Goal: Book appointment/travel/reservation

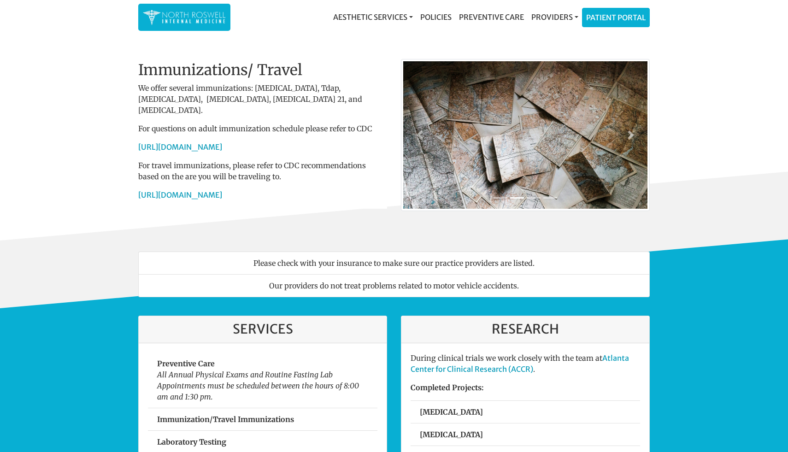
click at [106, 308] on div "Please check with your insurance to make sure our practice providers are listed…" at bounding box center [394, 275] width 788 height 68
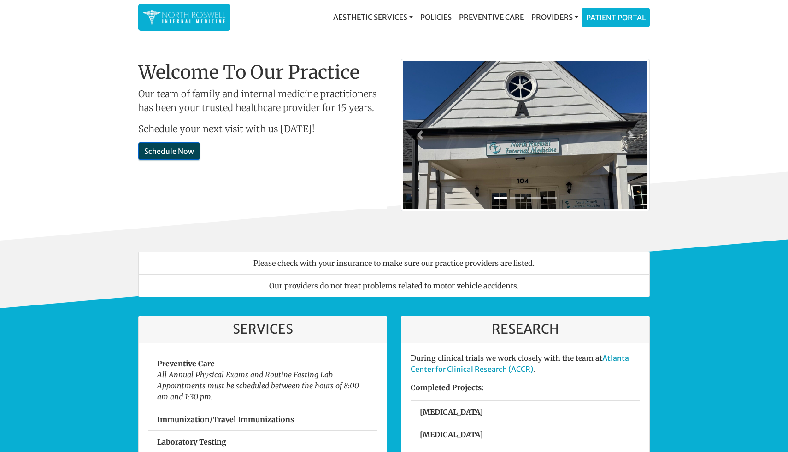
click at [171, 144] on link "Schedule Now" at bounding box center [169, 151] width 62 height 18
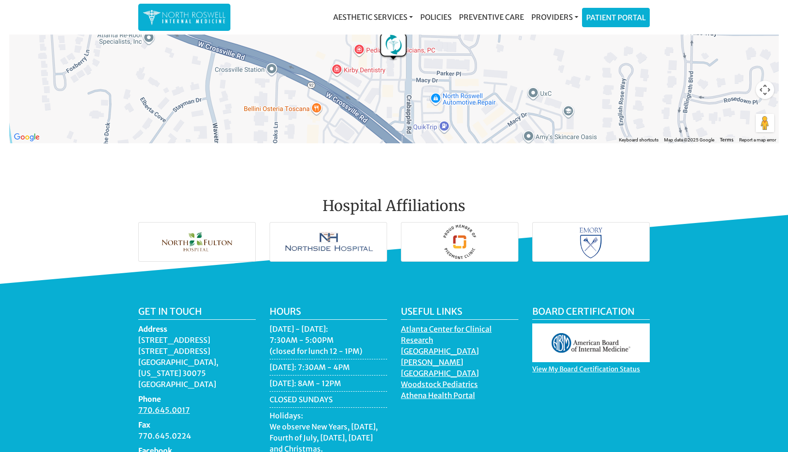
scroll to position [1267, 0]
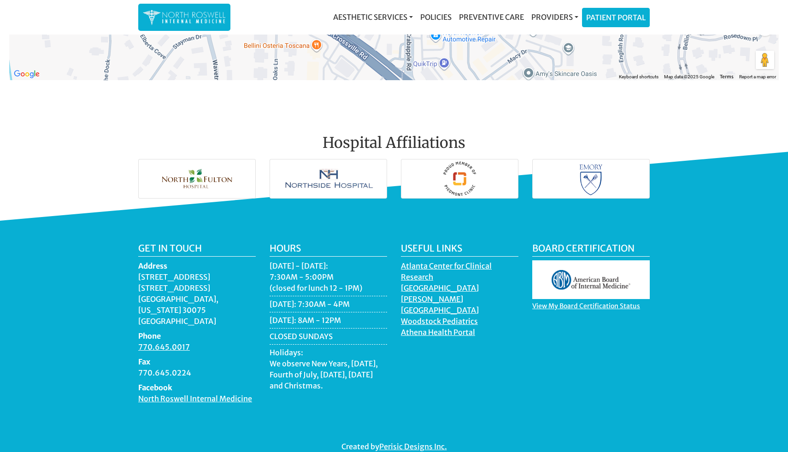
drag, startPoint x: 152, startPoint y: 265, endPoint x: 180, endPoint y: 284, distance: 33.8
click at [180, 284] on dd "11050 Crabapple Road Building A, Suite 104B Roswell, Georgia 30075 USA" at bounding box center [197, 299] width 118 height 55
click at [623, 175] on img at bounding box center [591, 178] width 117 height 39
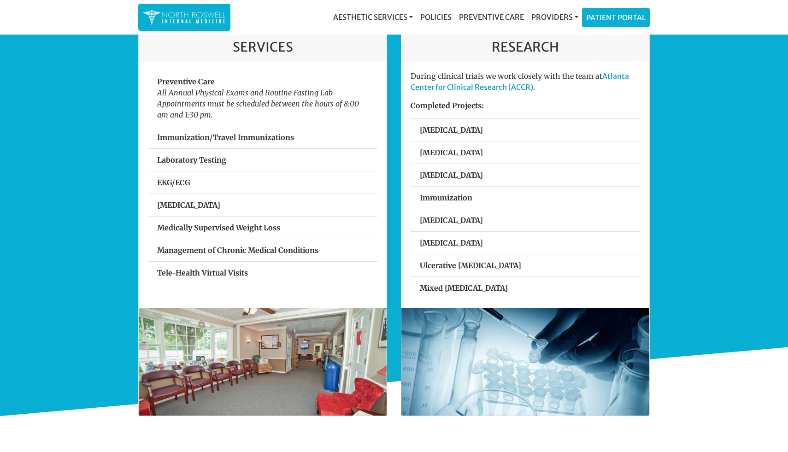
scroll to position [0, 0]
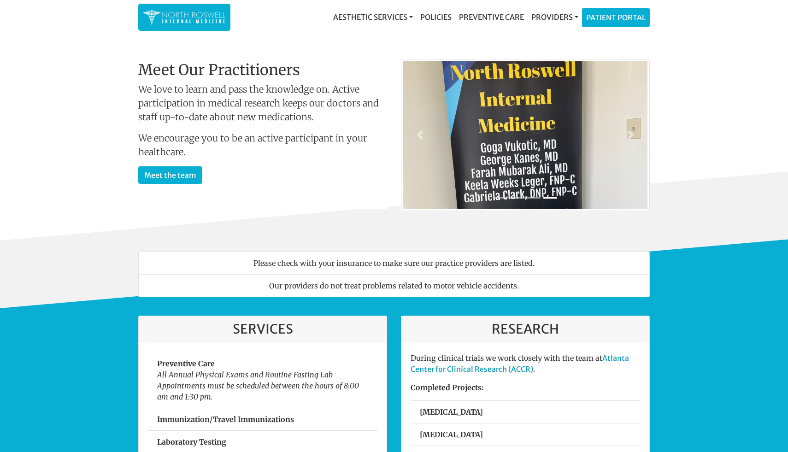
click at [374, 266] on li "Please check with your insurance to make sure our practice providers are listed." at bounding box center [394, 263] width 512 height 23
drag, startPoint x: 373, startPoint y: 266, endPoint x: 503, endPoint y: 266, distance: 129.5
click at [503, 266] on li "Please check with your insurance to make sure our practice providers are listed." at bounding box center [394, 263] width 512 height 23
drag, startPoint x: 262, startPoint y: 284, endPoint x: 489, endPoint y: 284, distance: 226.8
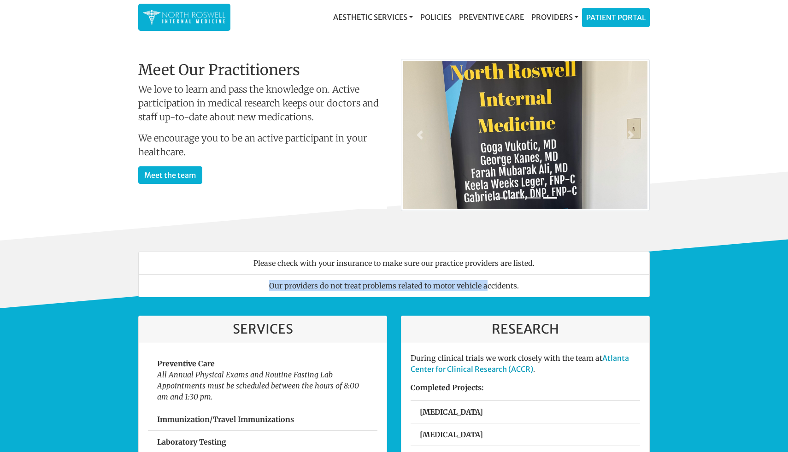
click at [489, 284] on li "Our providers do not treat problems related to motor vehicle accidents." at bounding box center [394, 285] width 512 height 23
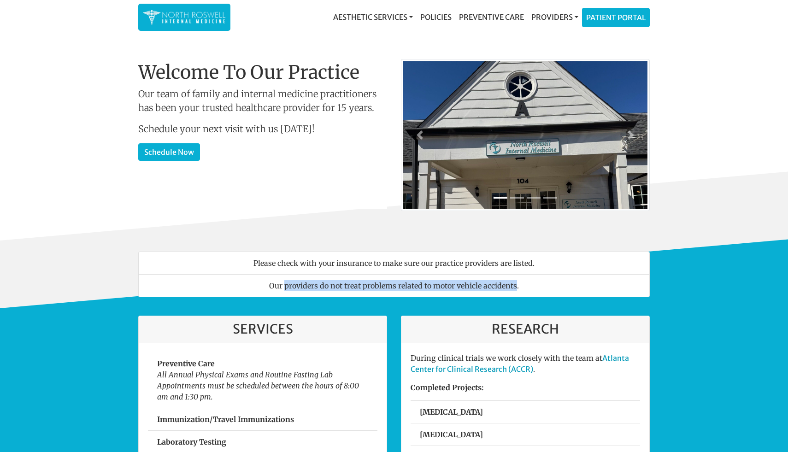
drag, startPoint x: 489, startPoint y: 284, endPoint x: 307, endPoint y: 284, distance: 182.1
click at [307, 284] on li "Our providers do not treat problems related to motor vehicle accidents." at bounding box center [394, 285] width 512 height 23
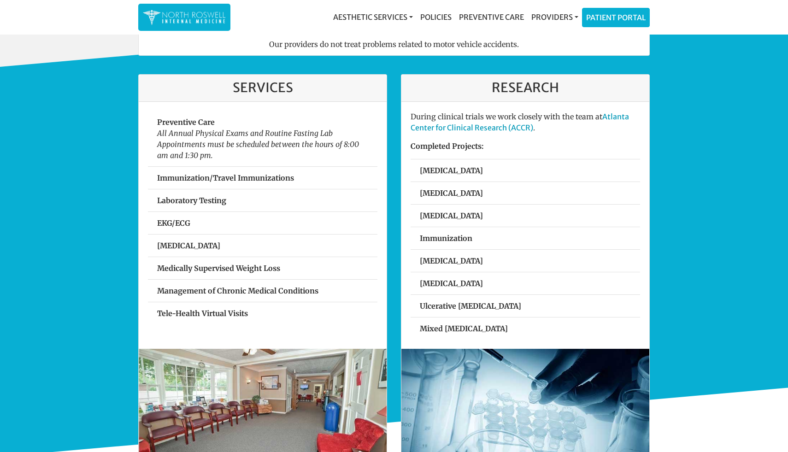
scroll to position [242, 0]
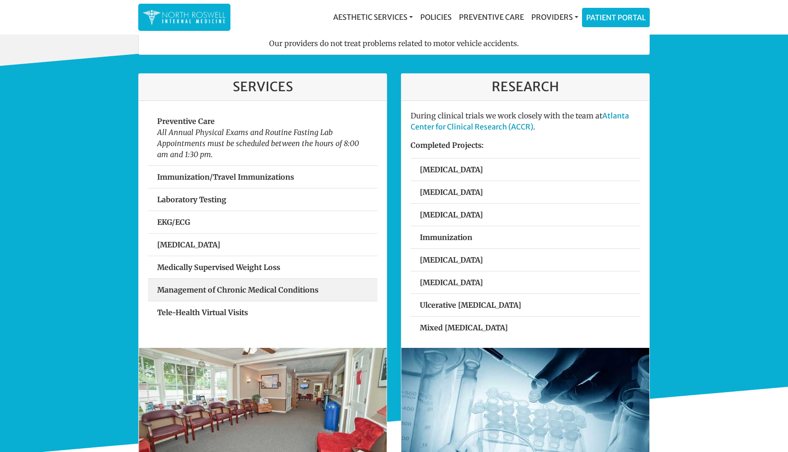
click at [226, 291] on strong "Management of Chronic Medical Conditions" at bounding box center [237, 289] width 161 height 9
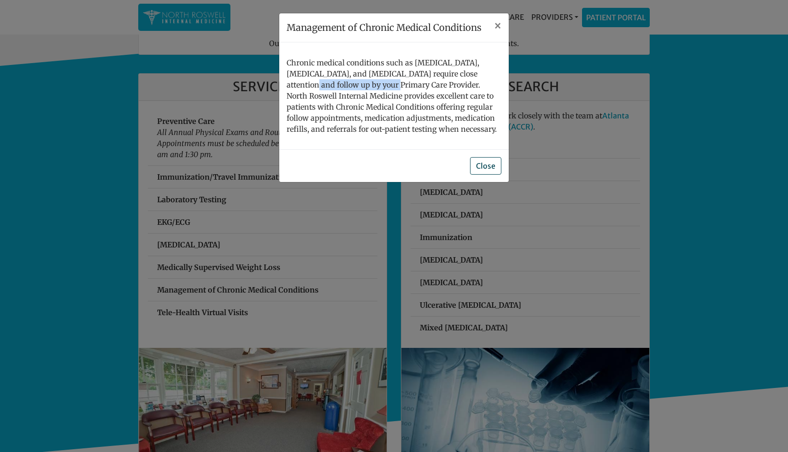
drag, startPoint x: 462, startPoint y: 72, endPoint x: 335, endPoint y: 80, distance: 127.4
click at [335, 80] on p "Chronic medical conditions such as [MEDICAL_DATA], [MEDICAL_DATA], and [MEDICAL…" at bounding box center [394, 95] width 215 height 77
drag, startPoint x: 334, startPoint y: 79, endPoint x: 364, endPoint y: 73, distance: 30.6
click at [364, 73] on p "Chronic medical conditions such as [MEDICAL_DATA], [MEDICAL_DATA], and [MEDICAL…" at bounding box center [394, 95] width 215 height 77
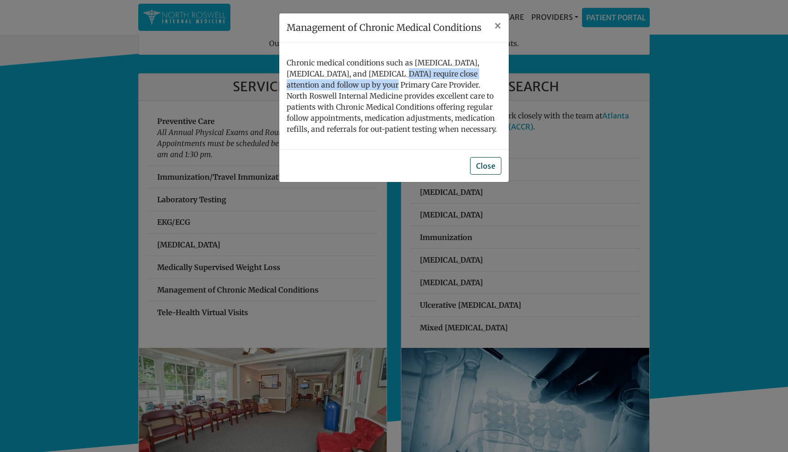
click at [364, 73] on p "Chronic medical conditions such as [MEDICAL_DATA], [MEDICAL_DATA], and [MEDICAL…" at bounding box center [394, 95] width 215 height 77
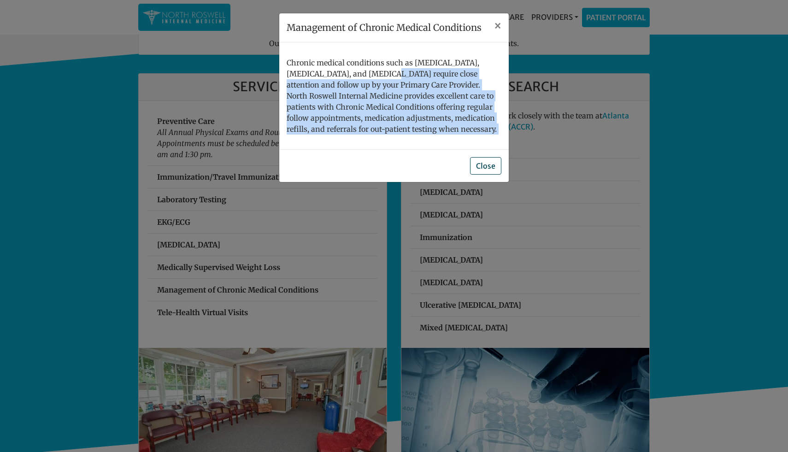
drag, startPoint x: 364, startPoint y: 73, endPoint x: 431, endPoint y: 147, distance: 99.8
click at [431, 147] on div "Chronic medical conditions such as [MEDICAL_DATA], [MEDICAL_DATA], and [MEDICAL…" at bounding box center [394, 95] width 230 height 107
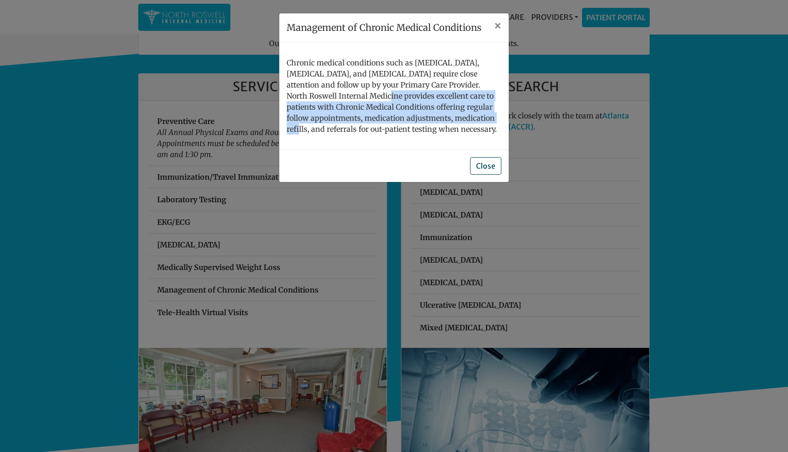
drag, startPoint x: 336, startPoint y: 101, endPoint x: 455, endPoint y: 118, distance: 120.6
click at [455, 118] on p "Chronic medical conditions such as [MEDICAL_DATA], [MEDICAL_DATA], and [MEDICAL…" at bounding box center [394, 95] width 215 height 77
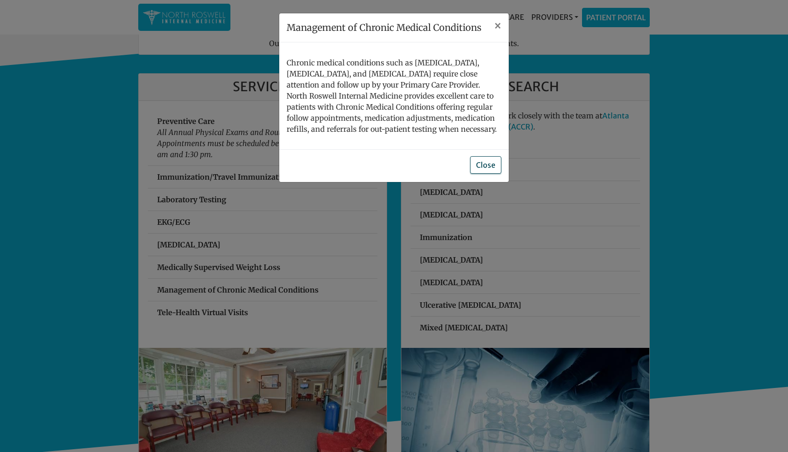
click at [486, 163] on button "Close" at bounding box center [485, 165] width 31 height 18
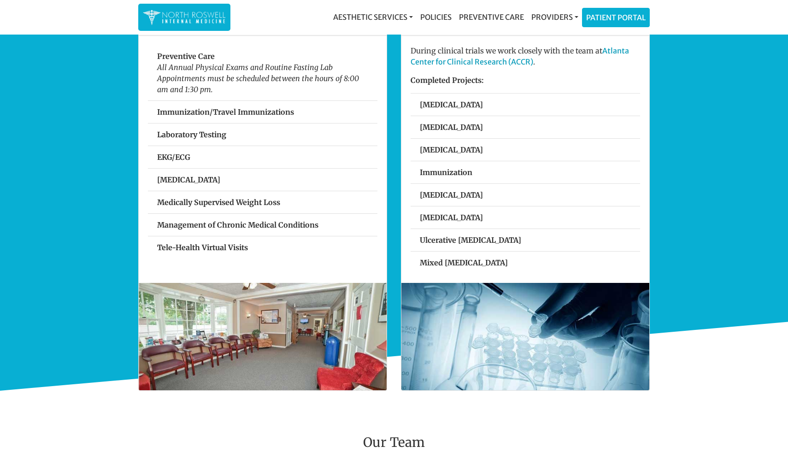
scroll to position [287, 0]
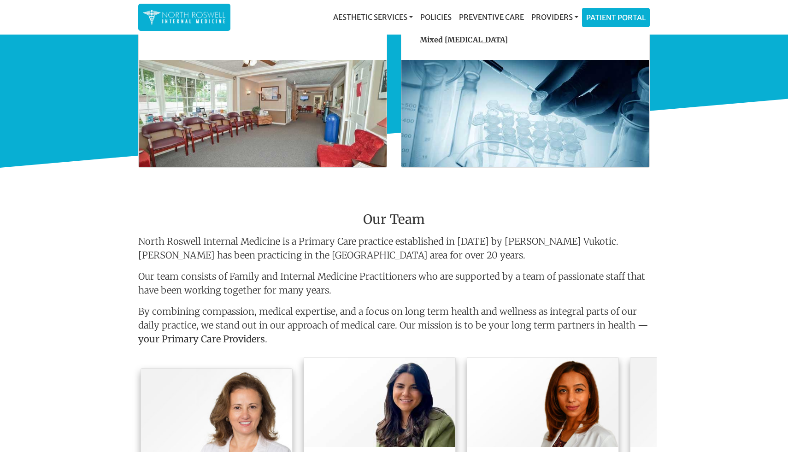
click at [528, 130] on img at bounding box center [526, 113] width 248 height 107
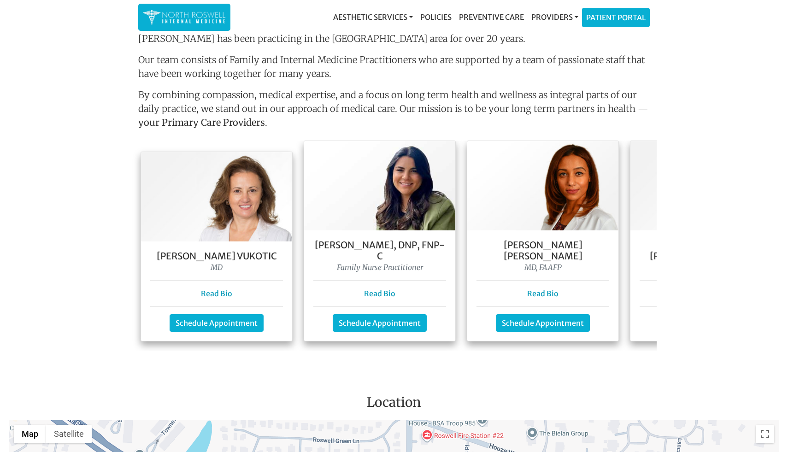
scroll to position [748, 0]
click at [526, 313] on link "Schedule Appointment" at bounding box center [543, 322] width 94 height 18
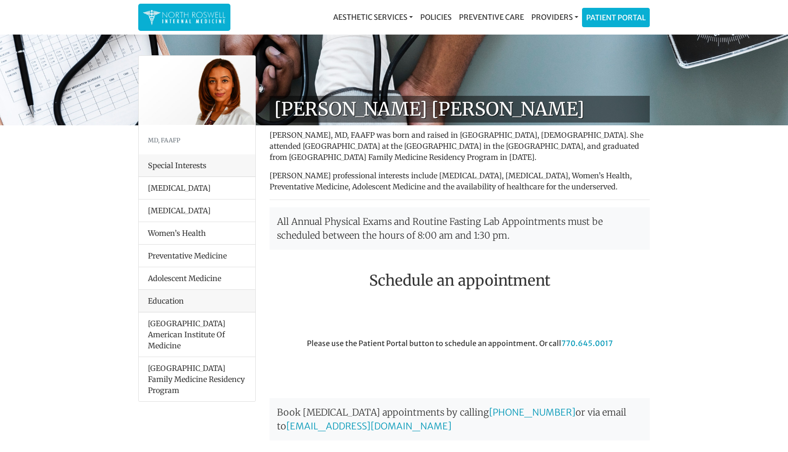
scroll to position [297, 0]
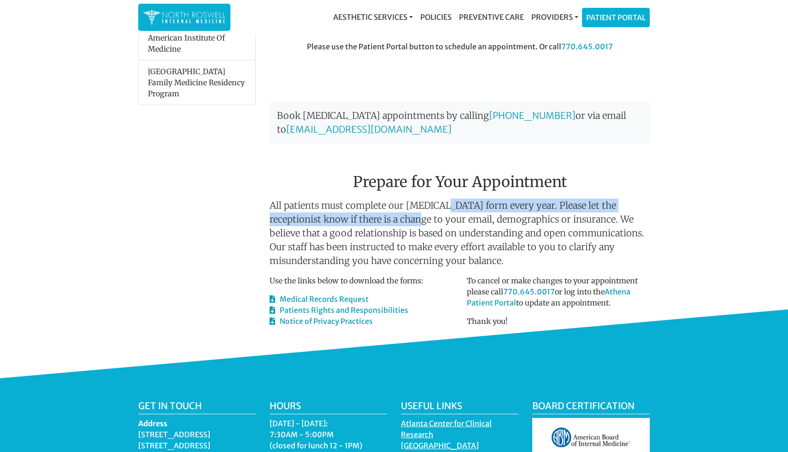
drag, startPoint x: 439, startPoint y: 211, endPoint x: 395, endPoint y: 211, distance: 44.7
click at [395, 212] on p "All patients must complete our patient registration form every year. Please let…" at bounding box center [460, 233] width 380 height 69
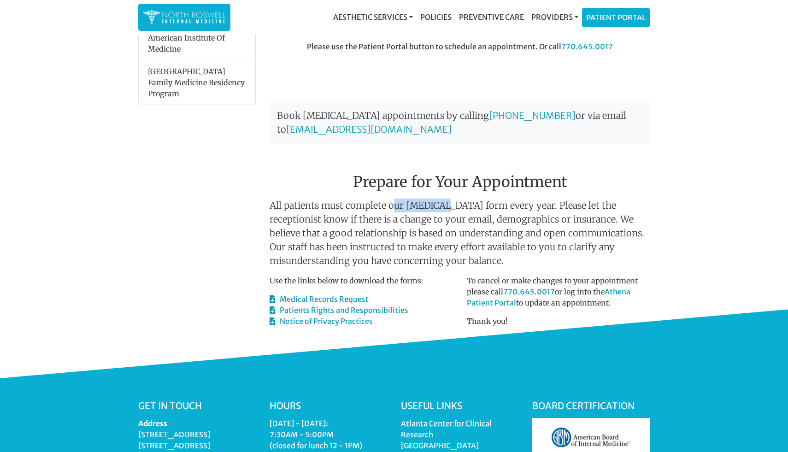
click at [395, 211] on p "All patients must complete our patient registration form every year. Please let…" at bounding box center [460, 233] width 380 height 69
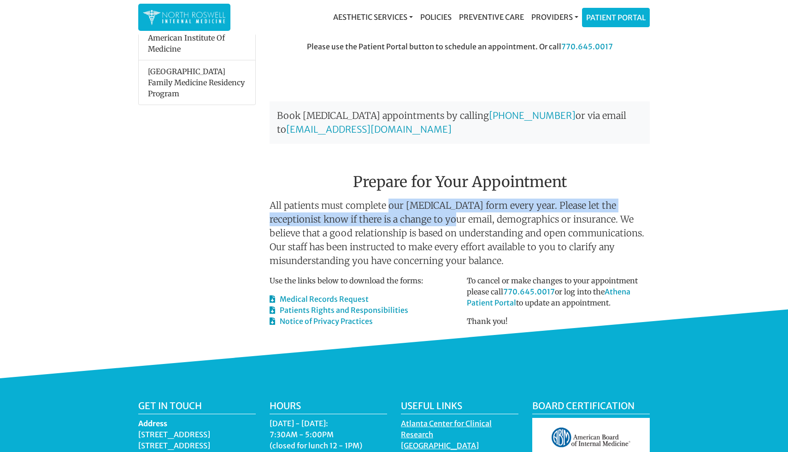
drag, startPoint x: 395, startPoint y: 211, endPoint x: 409, endPoint y: 222, distance: 18.4
click at [410, 223] on p "All patients must complete our patient registration form every year. Please let…" at bounding box center [460, 233] width 380 height 69
click at [409, 222] on p "All patients must complete our patient registration form every year. Please let…" at bounding box center [460, 233] width 380 height 69
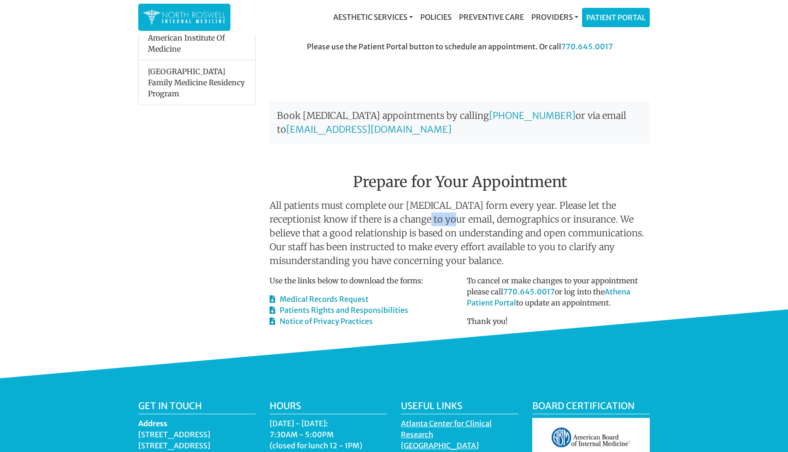
drag, startPoint x: 409, startPoint y: 222, endPoint x: 410, endPoint y: 232, distance: 9.7
click at [410, 230] on p "All patients must complete our patient registration form every year. Please let…" at bounding box center [460, 233] width 380 height 69
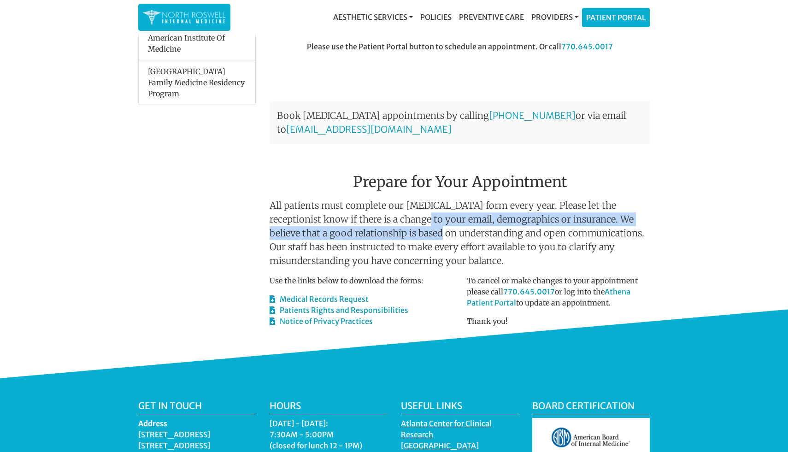
click at [410, 232] on p "All patients must complete our patient registration form every year. Please let…" at bounding box center [460, 233] width 380 height 69
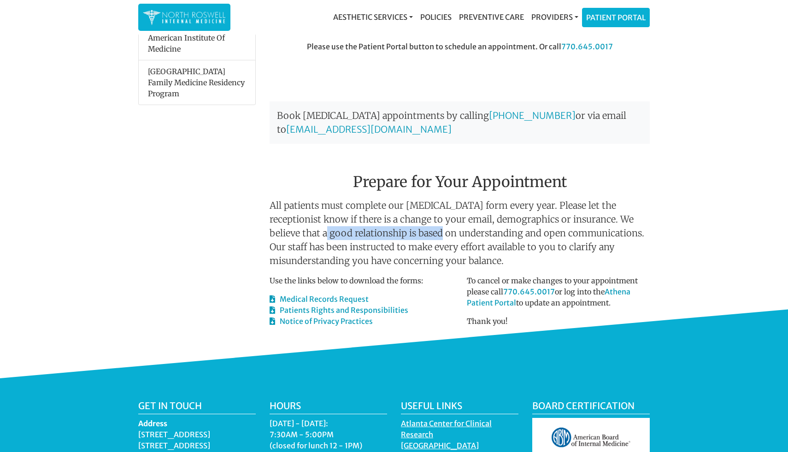
drag, startPoint x: 410, startPoint y: 232, endPoint x: 308, endPoint y: 229, distance: 101.5
click at [308, 229] on p "All patients must complete our patient registration form every year. Please let…" at bounding box center [460, 233] width 380 height 69
drag, startPoint x: 289, startPoint y: 248, endPoint x: 508, endPoint y: 263, distance: 219.5
click at [508, 263] on p "All patients must complete our patient registration form every year. Please let…" at bounding box center [460, 233] width 380 height 69
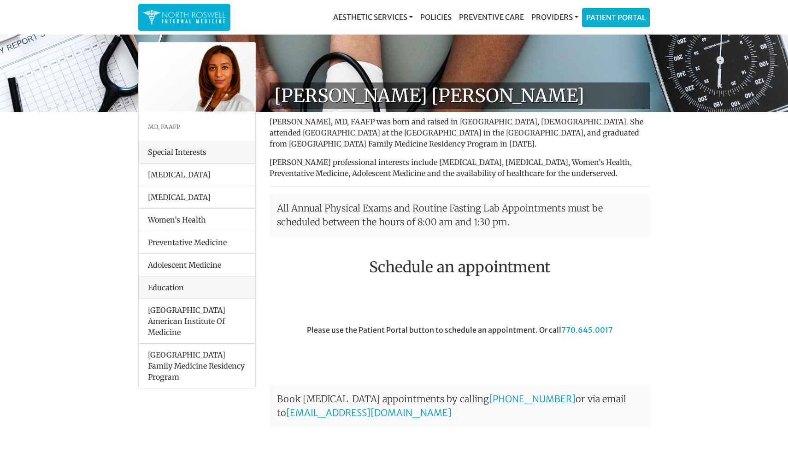
scroll to position [0, 0]
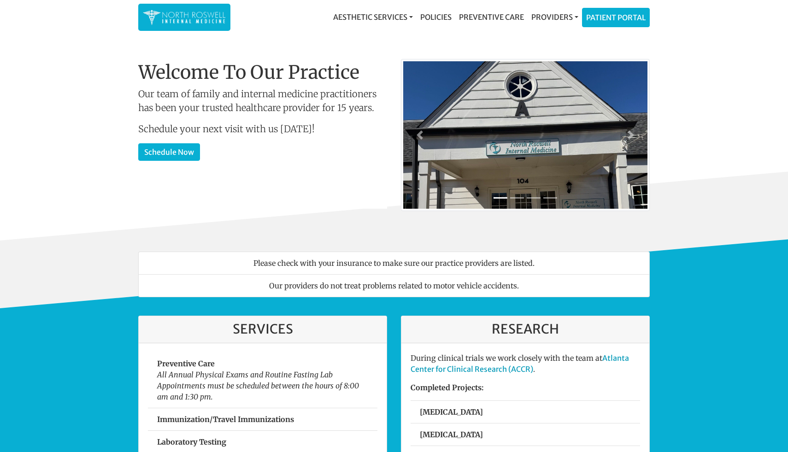
scroll to position [748, 0]
